Goal: Information Seeking & Learning: Learn about a topic

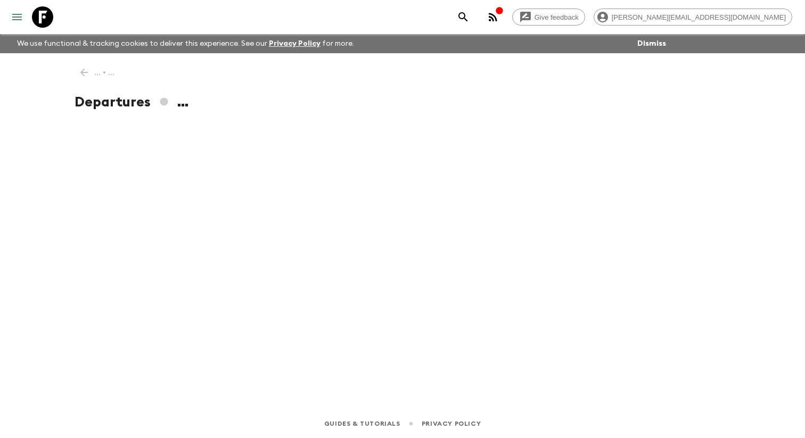
click at [19, 20] on icon "menu" at bounding box center [17, 17] width 10 height 6
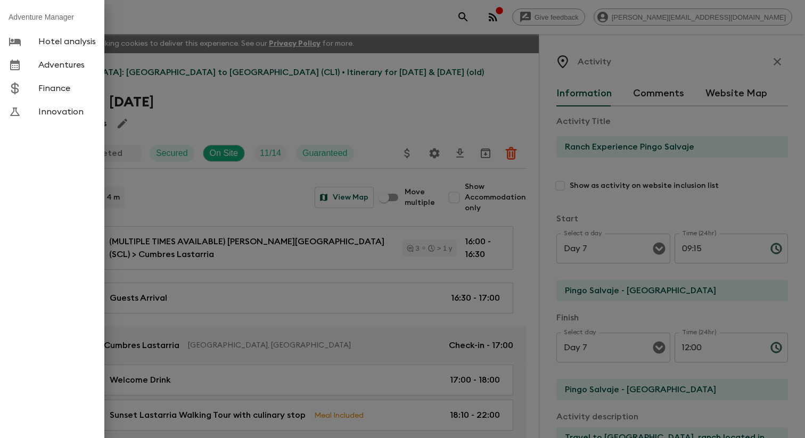
click at [296, 86] on div at bounding box center [402, 219] width 805 height 438
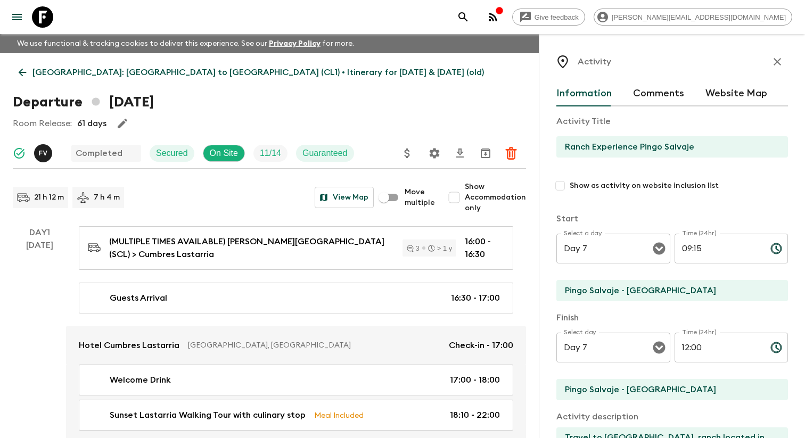
click at [21, 11] on icon "menu" at bounding box center [17, 17] width 13 height 13
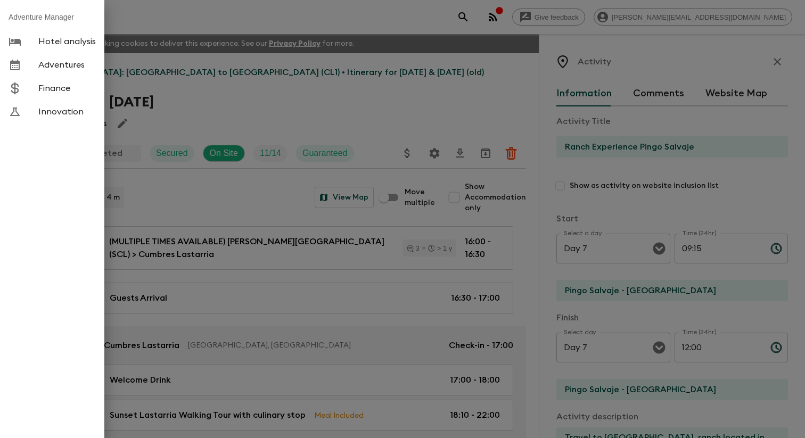
click at [51, 70] on span "Adventures" at bounding box center [66, 65] width 57 height 11
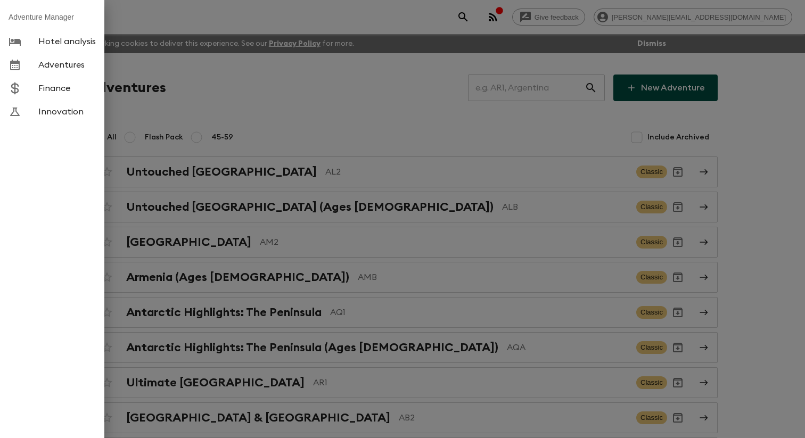
click at [344, 113] on div at bounding box center [402, 219] width 805 height 438
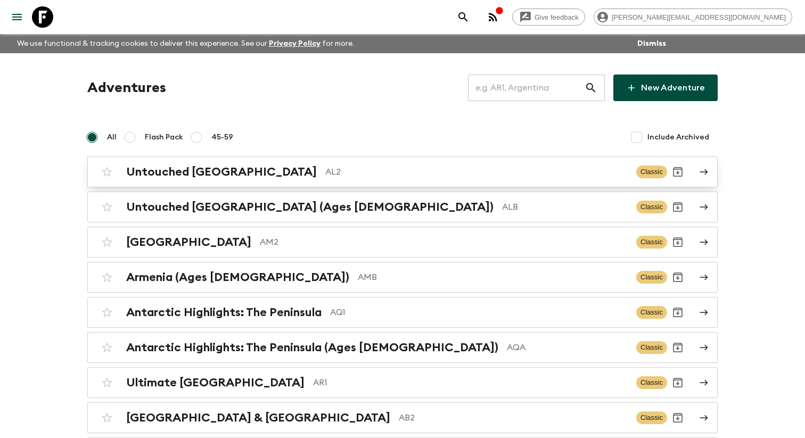
scroll to position [3100, 0]
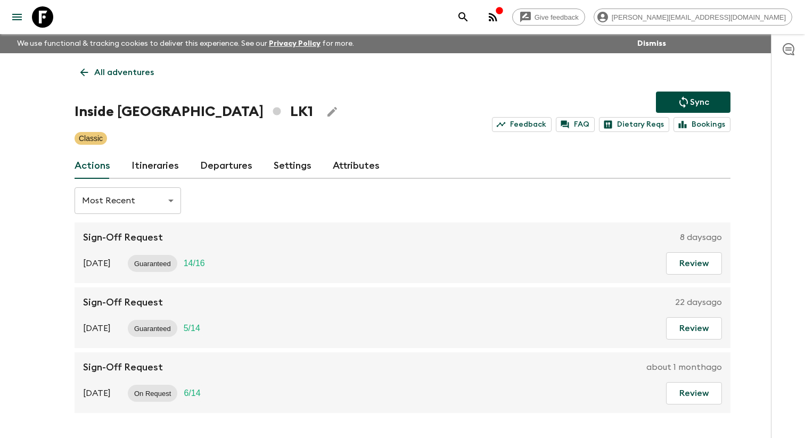
click at [161, 172] on link "Itineraries" at bounding box center [154, 166] width 47 height 26
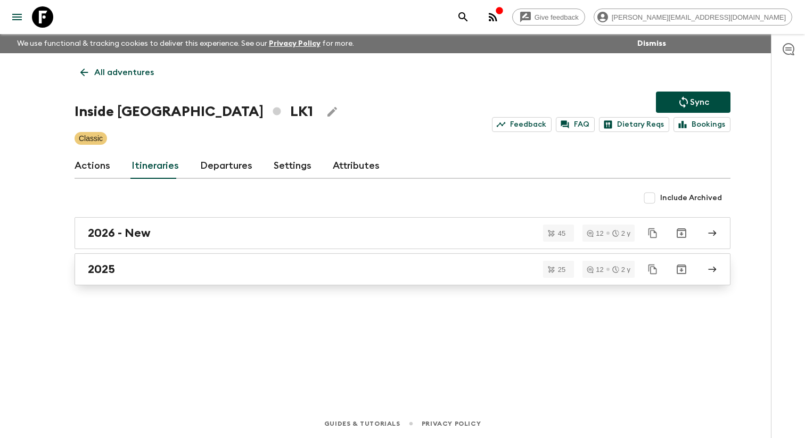
click at [195, 276] on div "2025" at bounding box center [392, 269] width 609 height 14
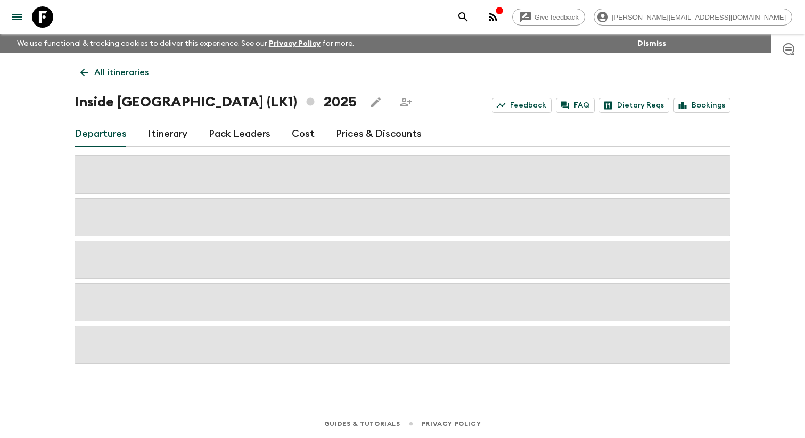
click at [161, 132] on link "Itinerary" at bounding box center [167, 134] width 39 height 26
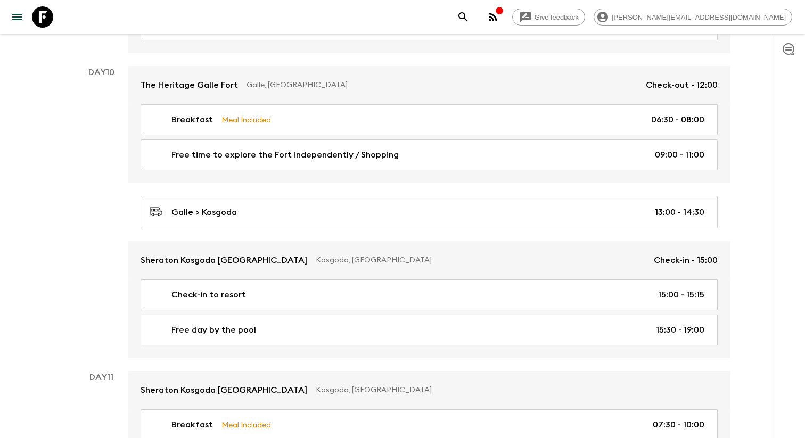
scroll to position [3354, 0]
